Goal: Task Accomplishment & Management: Manage account settings

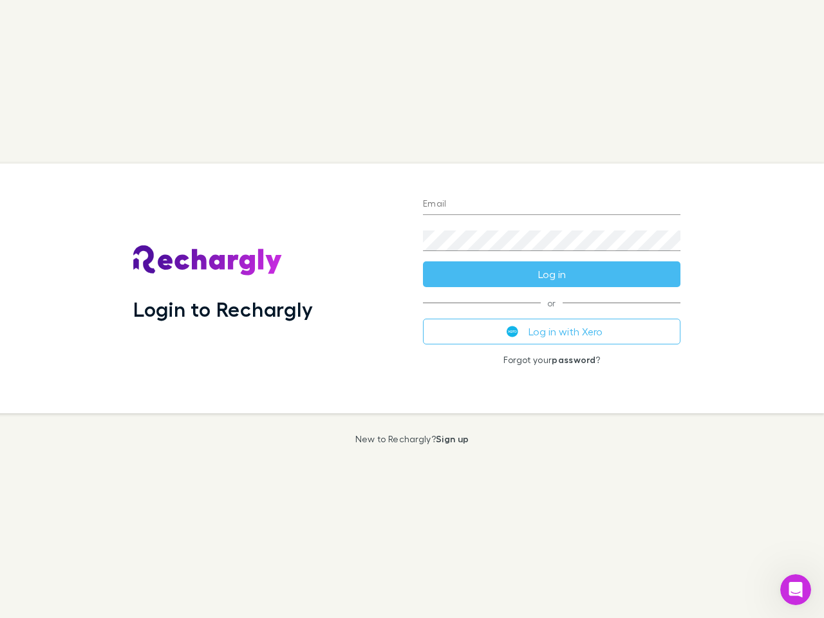
click at [412, 309] on div "Login to Rechargly" at bounding box center [268, 288] width 290 height 250
click at [552, 205] on input "Email" at bounding box center [551, 204] width 257 height 21
click at [552, 274] on button "Log in" at bounding box center [551, 274] width 257 height 26
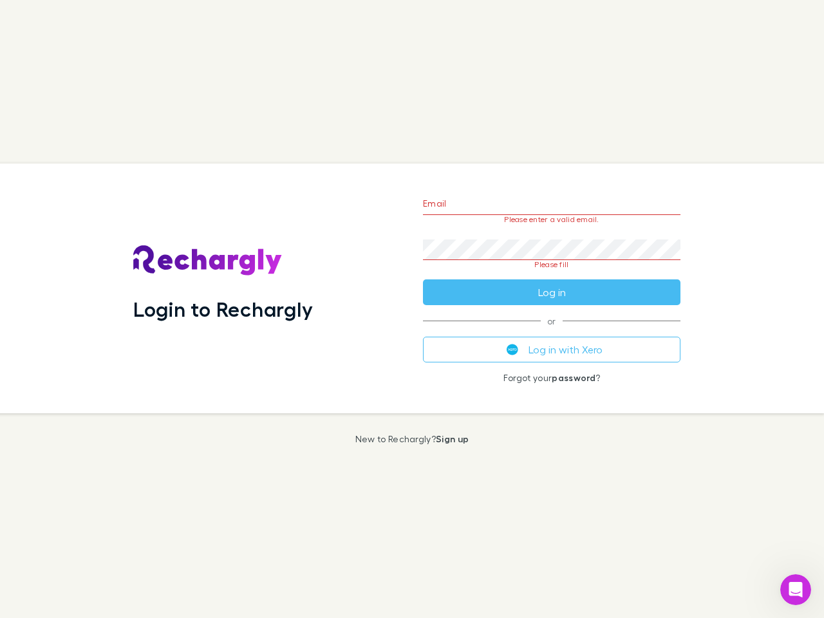
click at [552, 331] on div "Email Please enter a valid email. Password Please fill Log in or Log in with Xe…" at bounding box center [552, 288] width 278 height 250
